Goal: Information Seeking & Learning: Learn about a topic

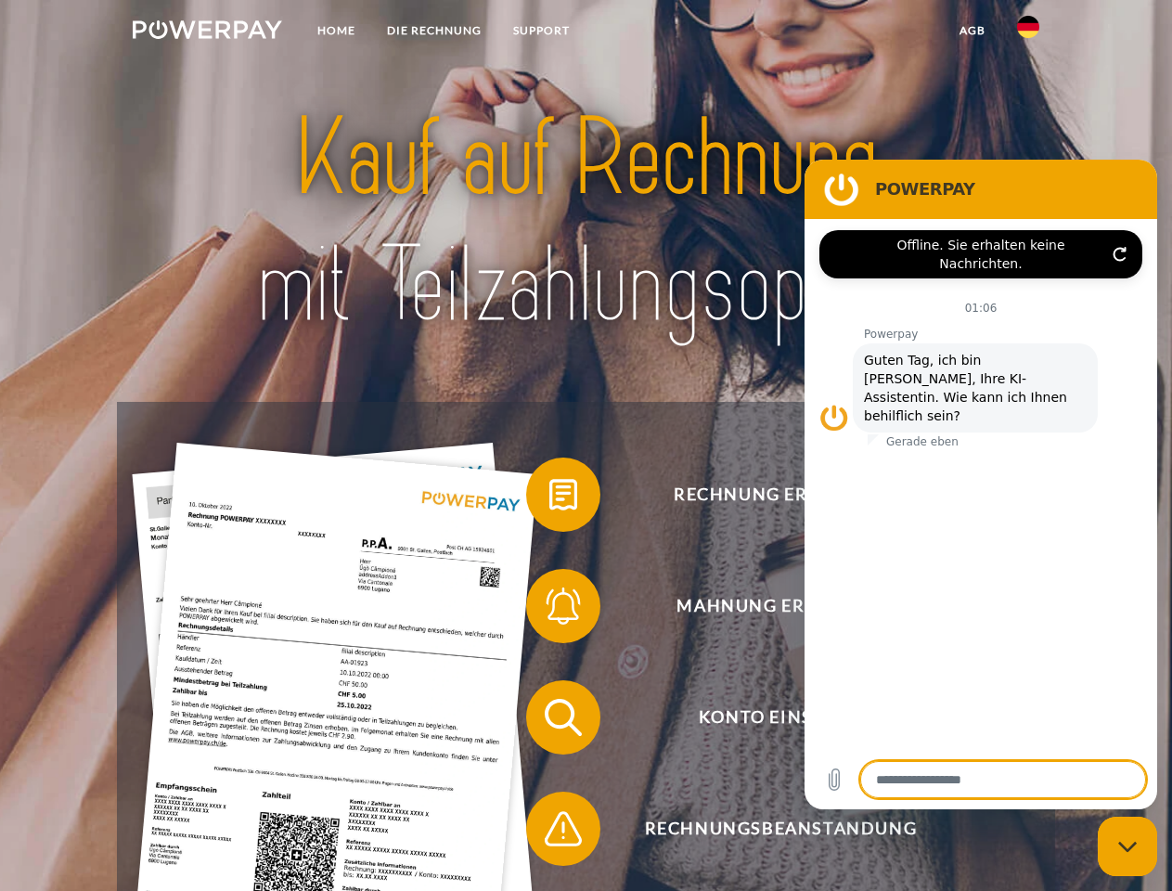
click at [207, 32] on img at bounding box center [207, 29] width 149 height 19
click at [1028, 32] on img at bounding box center [1028, 27] width 22 height 22
click at [971, 31] on link "agb" at bounding box center [973, 30] width 58 height 33
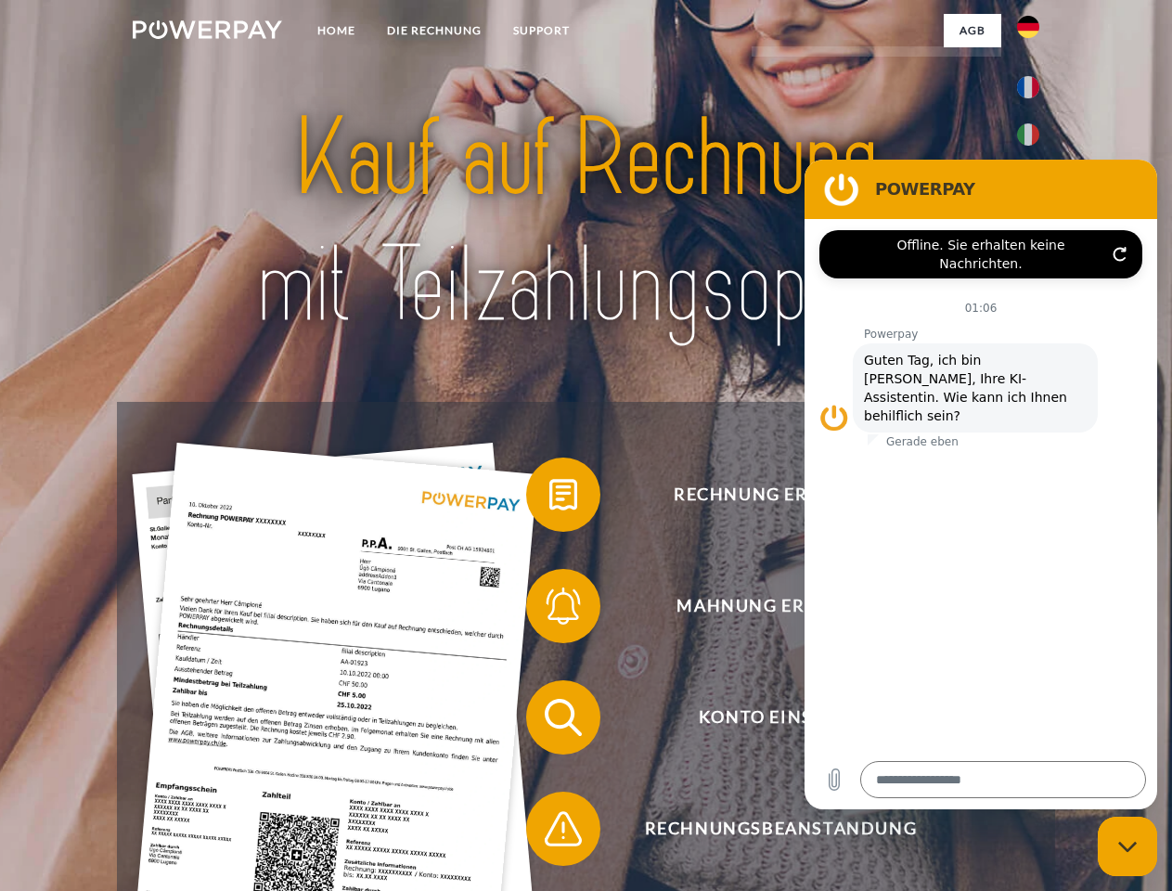
click at [549, 498] on span at bounding box center [535, 494] width 93 height 93
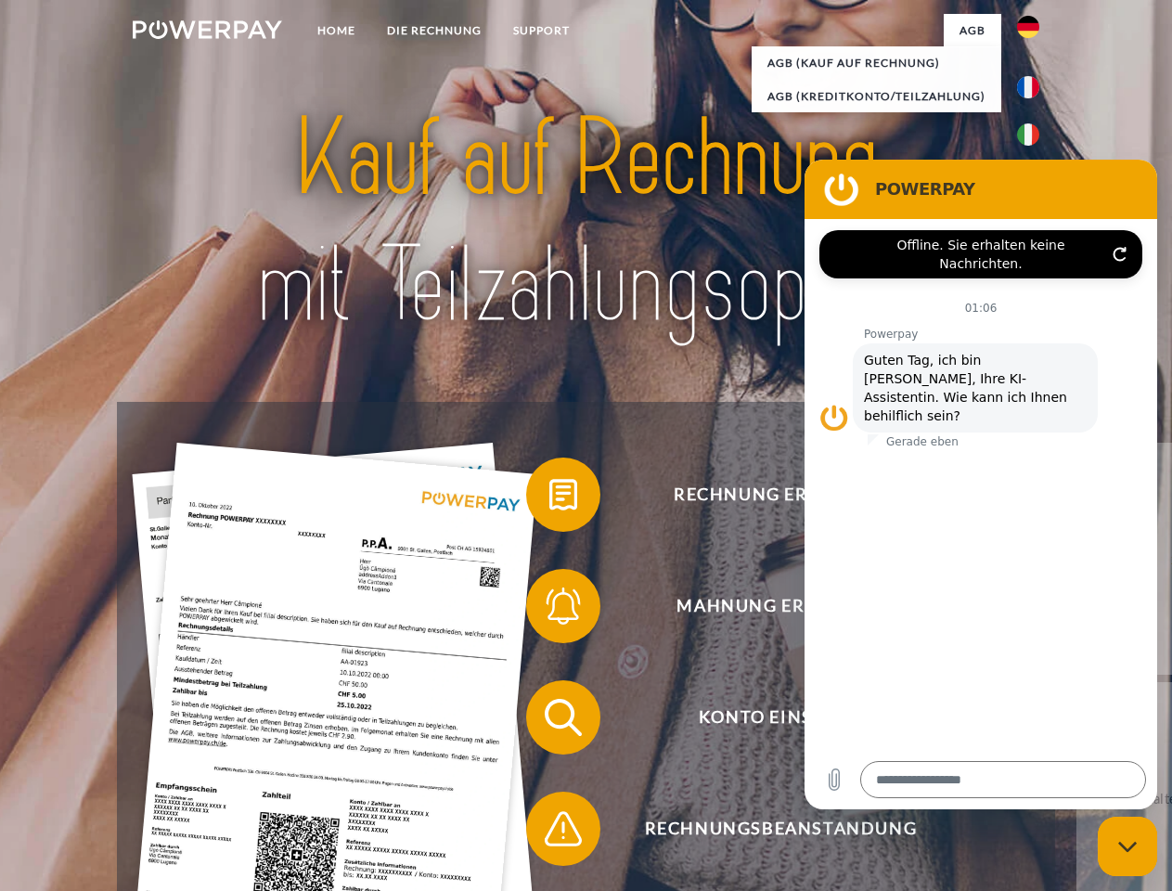
click at [549, 610] on div "Rechnung erhalten? Mahnung erhalten? Konto einsehen" at bounding box center [585, 773] width 937 height 742
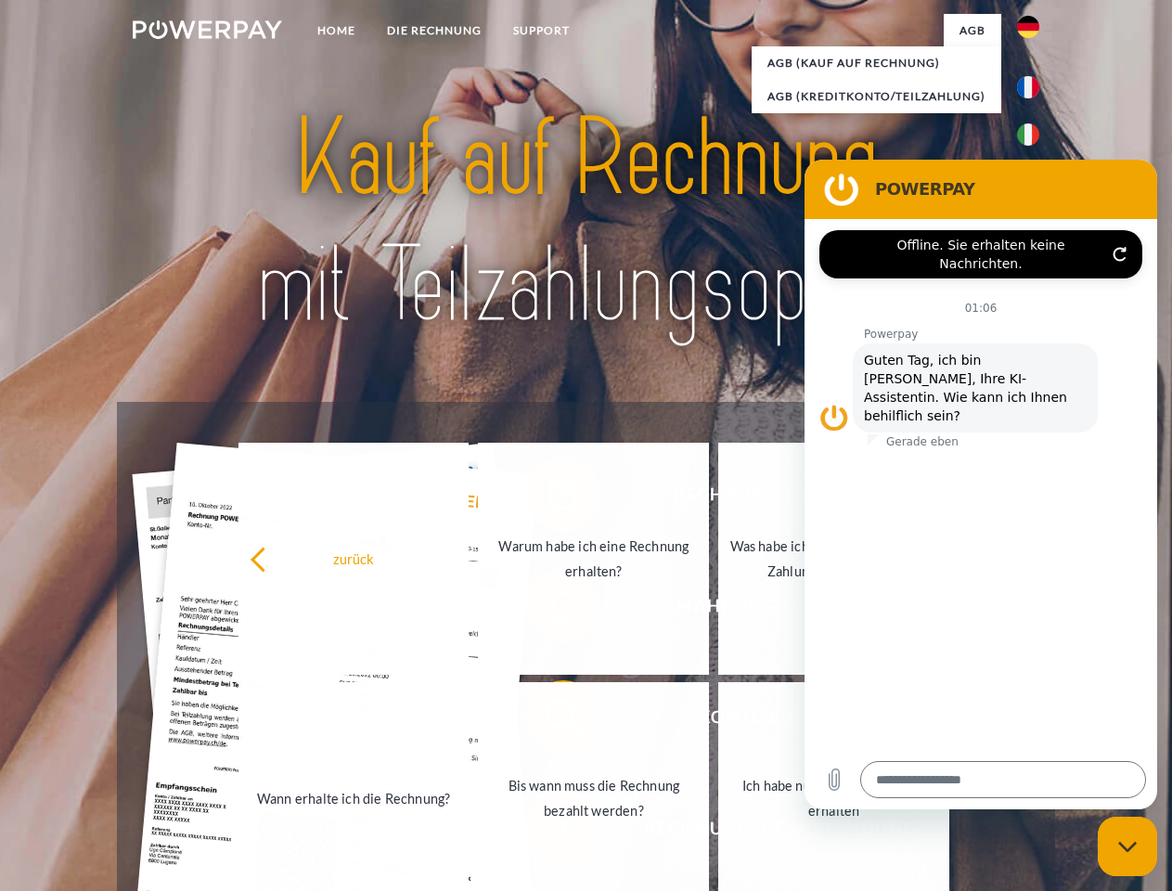
click at [549, 721] on link "Bis wann muss die Rechnung bezahlt werden?" at bounding box center [593, 798] width 231 height 232
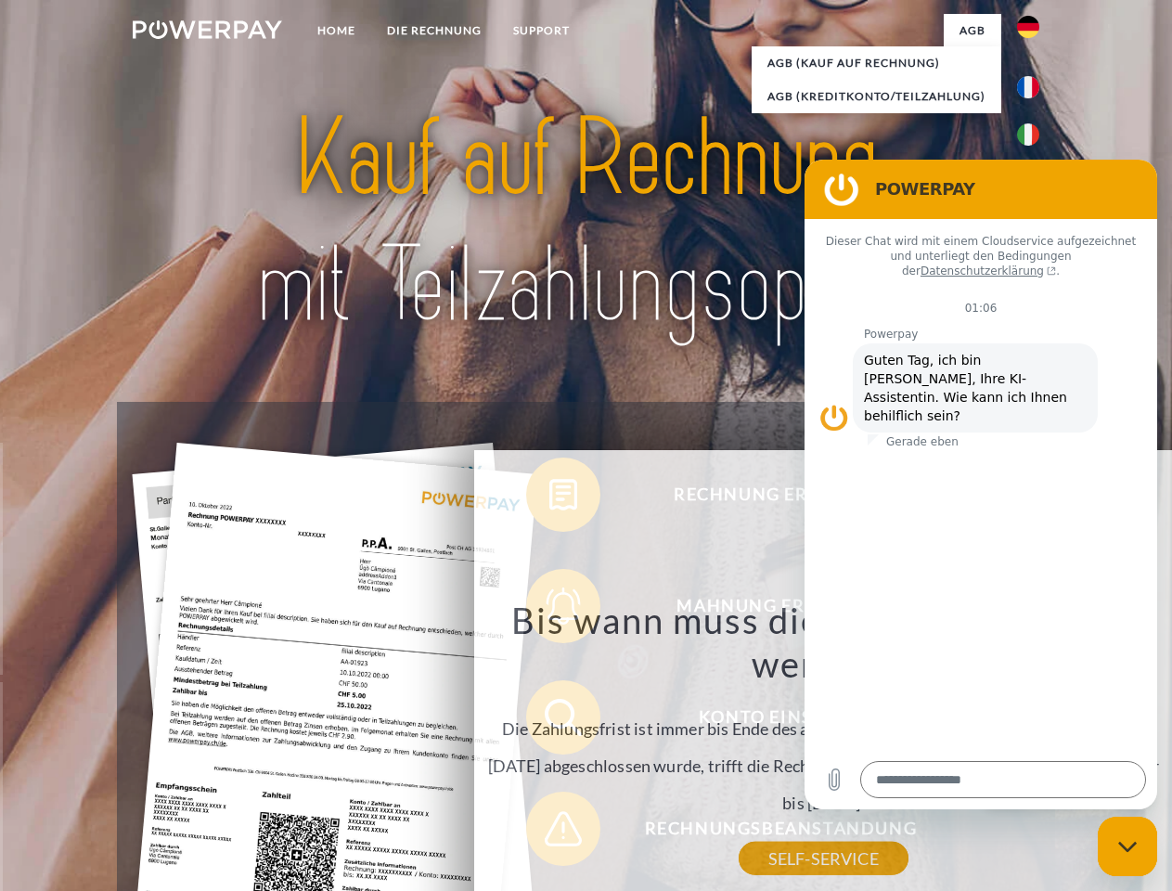
click at [549, 832] on div "Rechnung erhalten? Mahnung erhalten? Konto einsehen" at bounding box center [585, 773] width 937 height 742
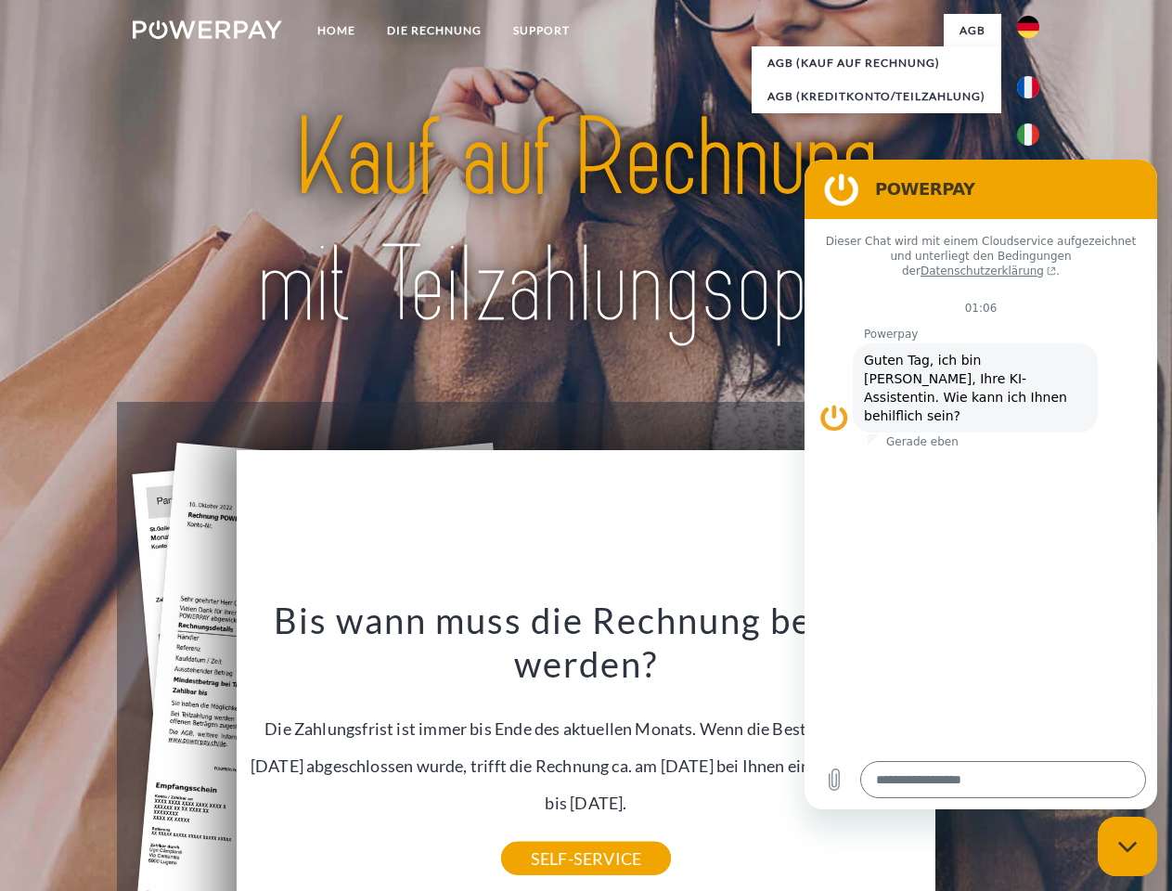
click at [1127, 846] on icon "Messaging-Fenster schließen" at bounding box center [1127, 847] width 19 height 12
type textarea "*"
